Goal: Transaction & Acquisition: Purchase product/service

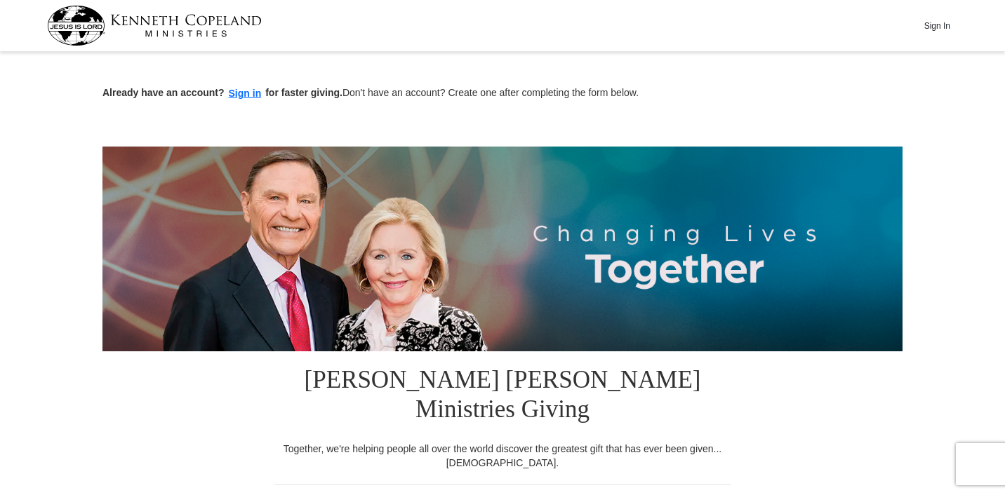
click at [0, 0] on input "$25" at bounding box center [0, 0] width 0 height 0
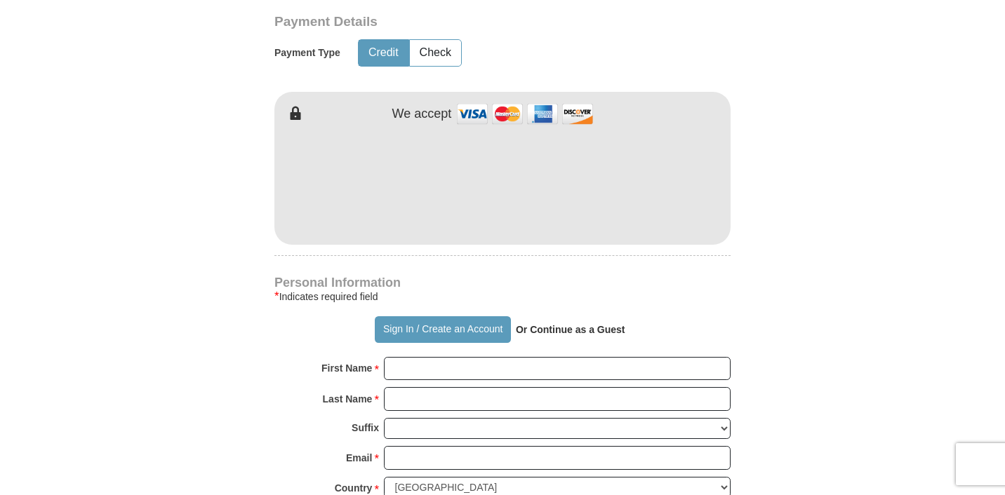
scroll to position [744, 0]
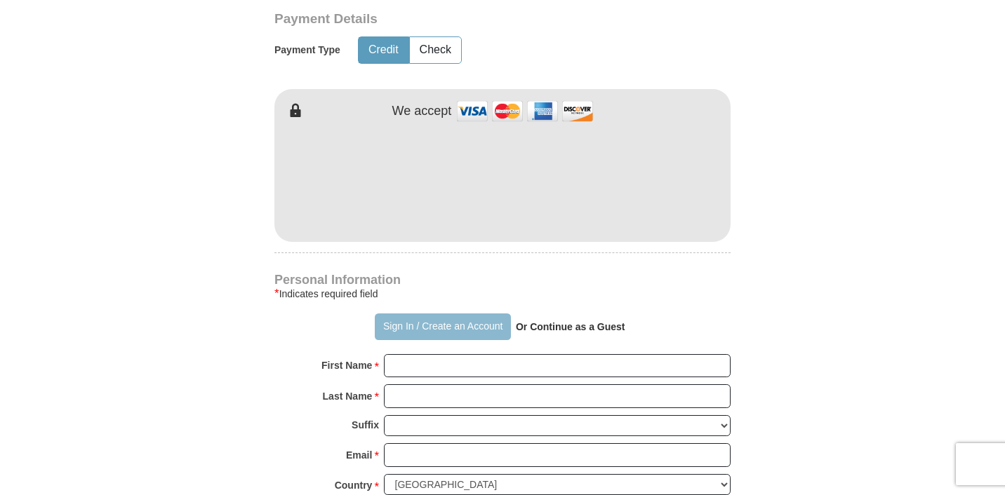
click at [452, 314] on button "Sign In / Create an Account" at bounding box center [442, 327] width 135 height 27
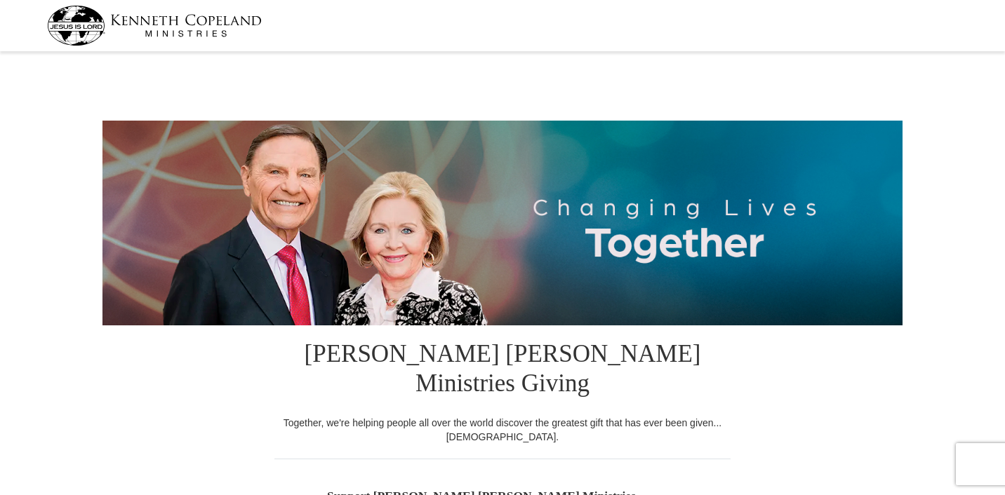
select select "[GEOGRAPHIC_DATA]"
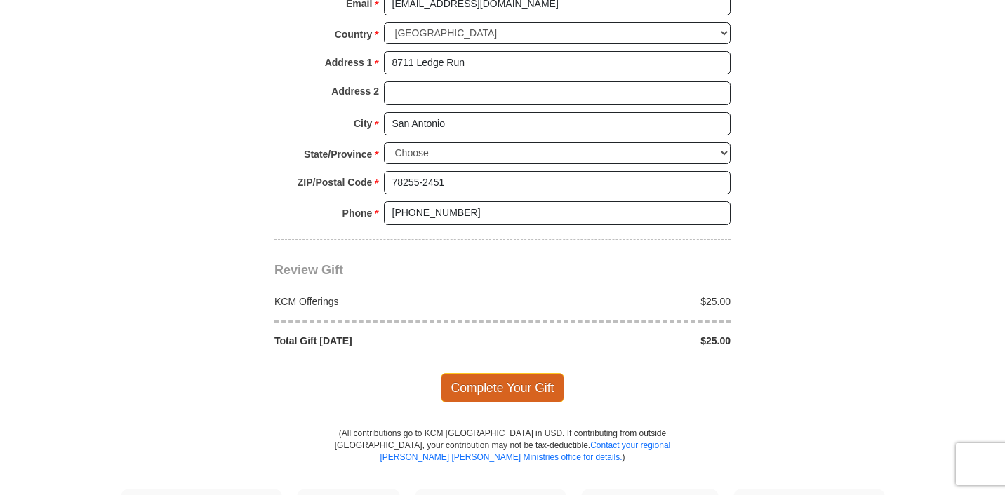
scroll to position [1123, 0]
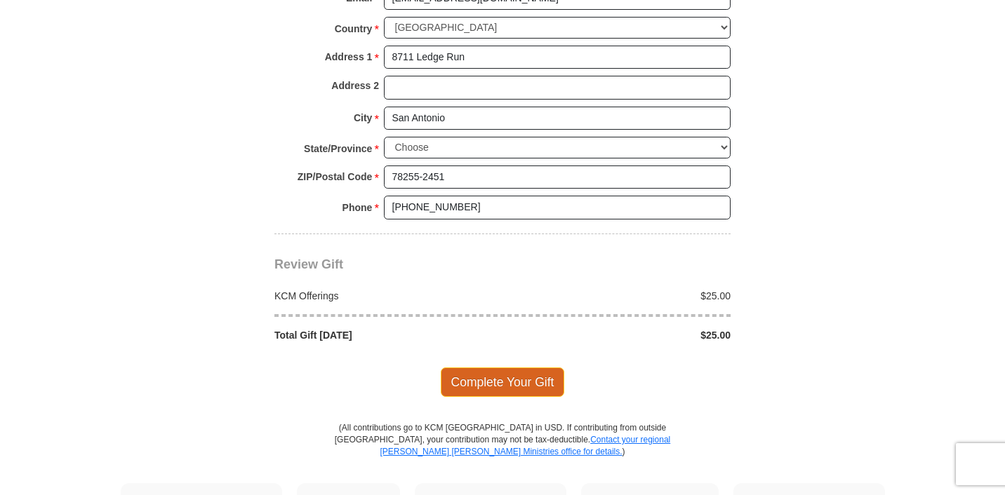
click at [530, 368] on span "Complete Your Gift" at bounding box center [503, 382] width 124 height 29
